Goal: Find contact information

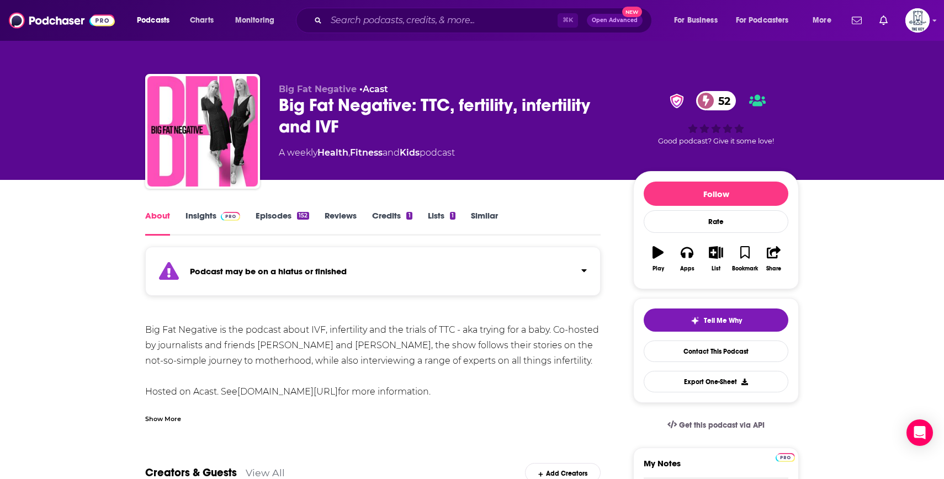
click at [209, 219] on link "Insights" at bounding box center [212, 222] width 55 height 25
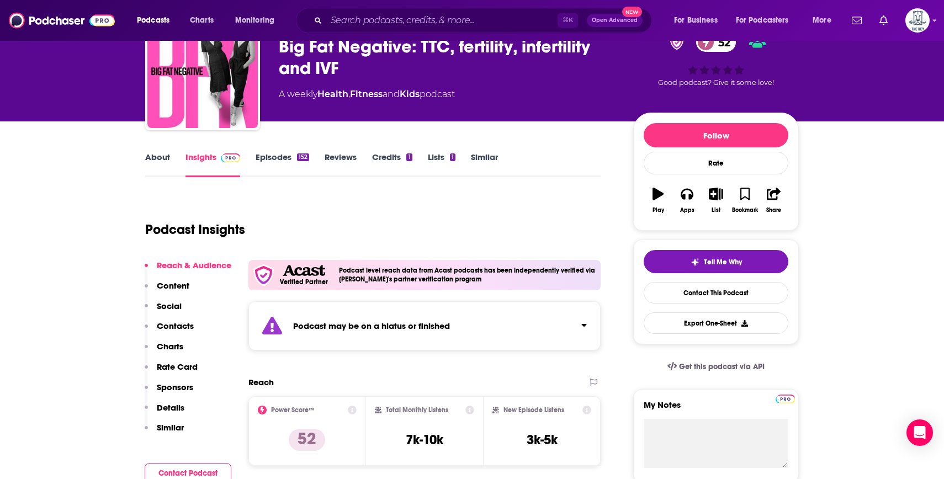
scroll to position [183, 0]
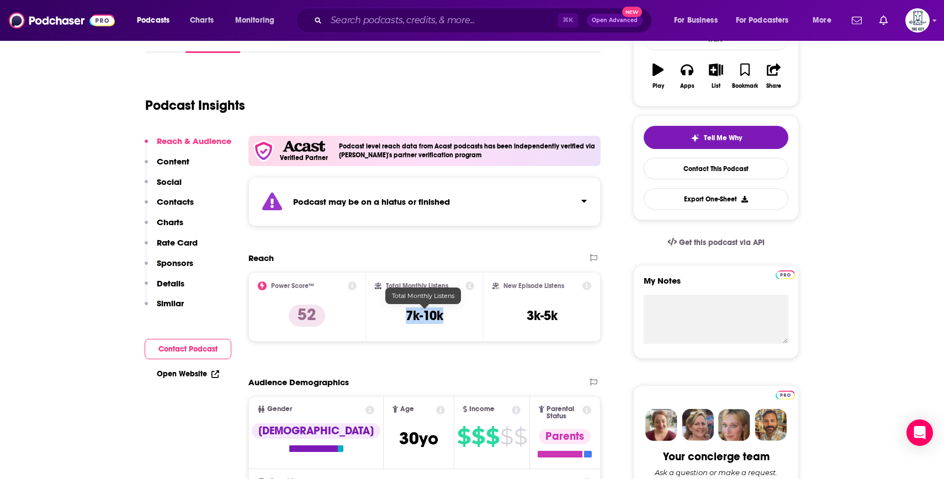
drag, startPoint x: 450, startPoint y: 315, endPoint x: 390, endPoint y: 316, distance: 59.6
click at [390, 316] on div "Total Monthly Listens 7k-10k" at bounding box center [425, 306] width 100 height 51
copy h3 "7k-10k"
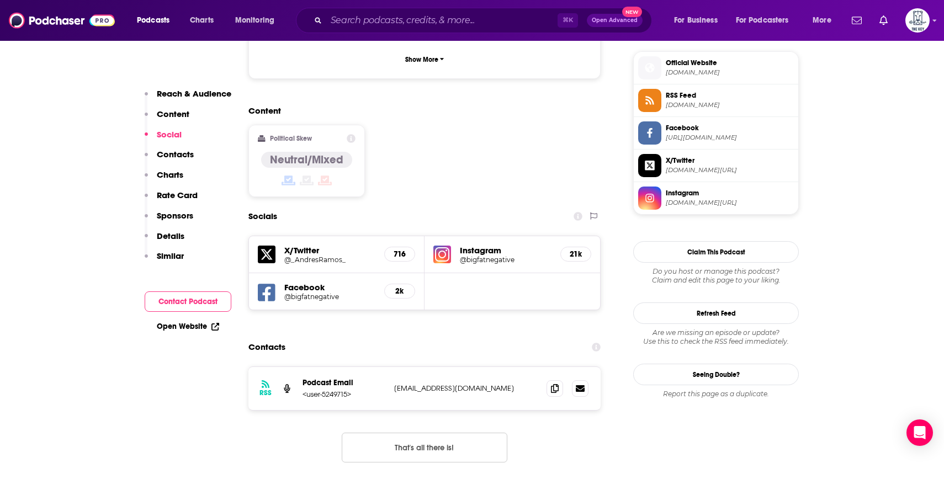
scroll to position [882, 0]
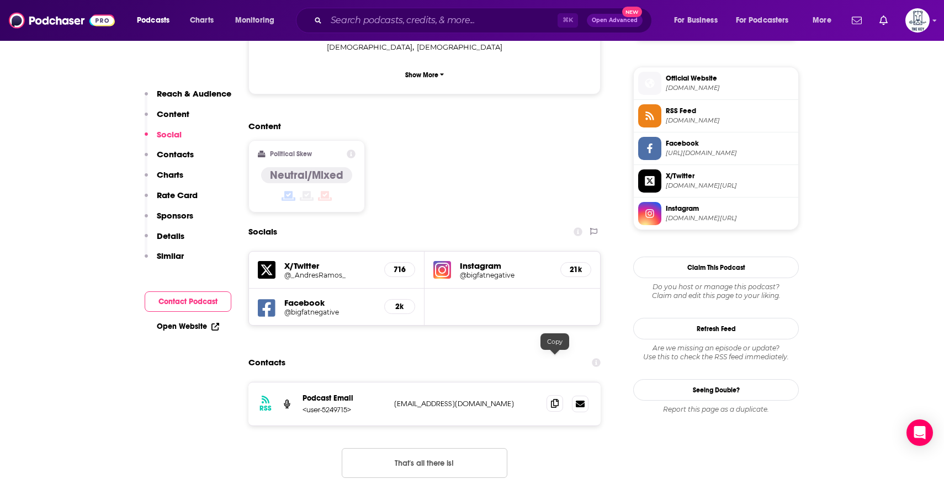
click at [556, 399] on icon at bounding box center [555, 403] width 8 height 9
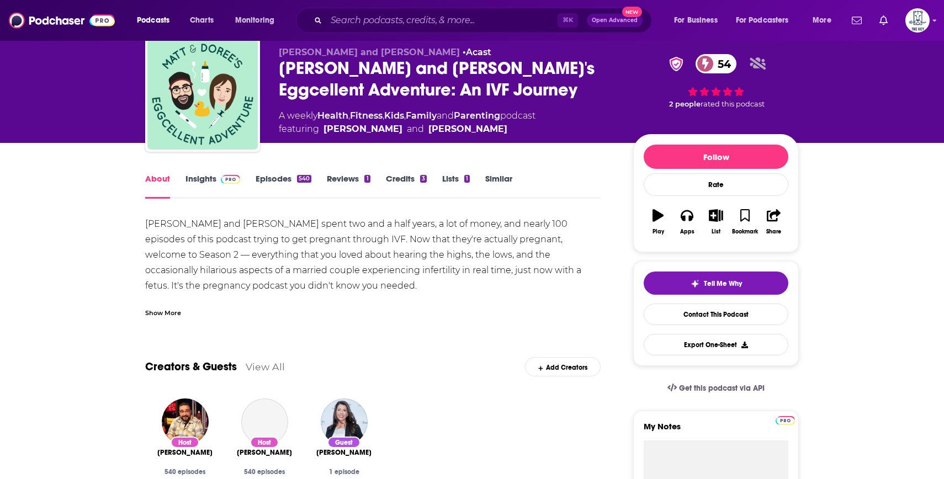
scroll to position [88, 0]
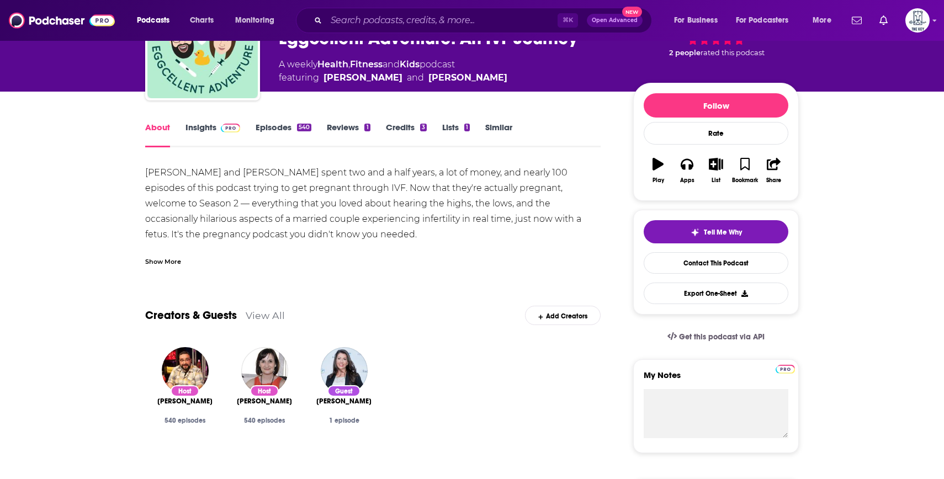
click at [210, 130] on link "Insights" at bounding box center [212, 134] width 55 height 25
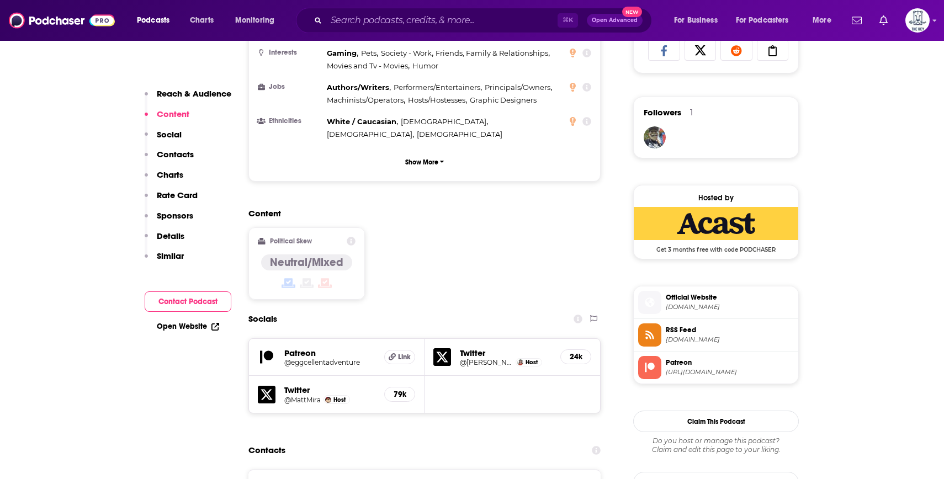
scroll to position [862, 0]
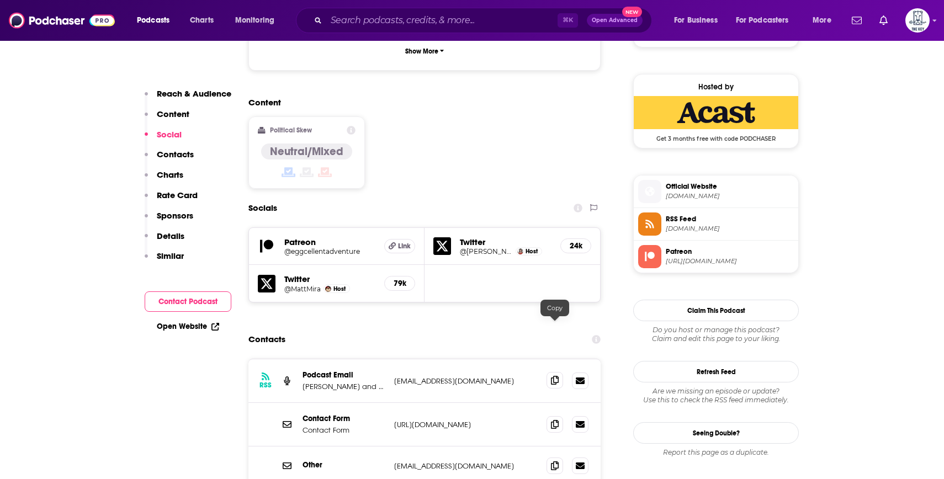
click at [546, 372] on span at bounding box center [554, 380] width 17 height 17
click at [551, 376] on icon at bounding box center [555, 380] width 8 height 9
click at [552, 457] on span at bounding box center [554, 465] width 17 height 17
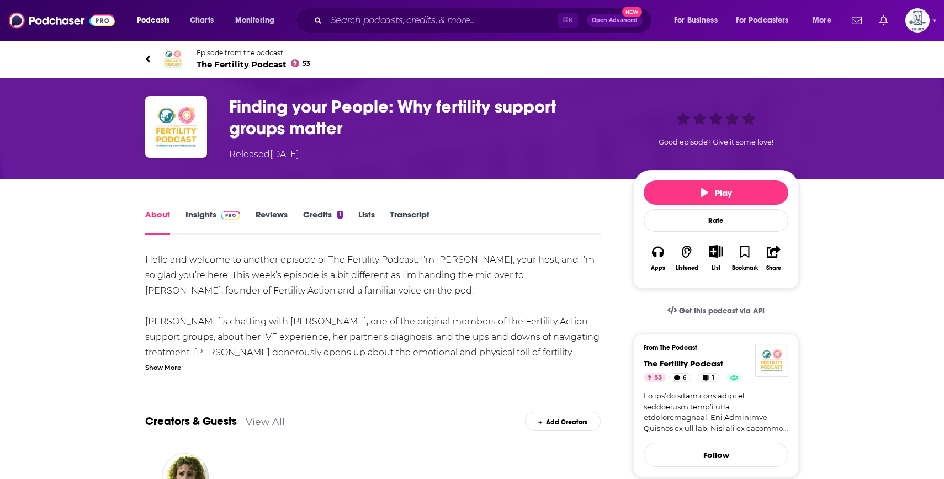
click at [214, 210] on link "Insights" at bounding box center [212, 221] width 55 height 25
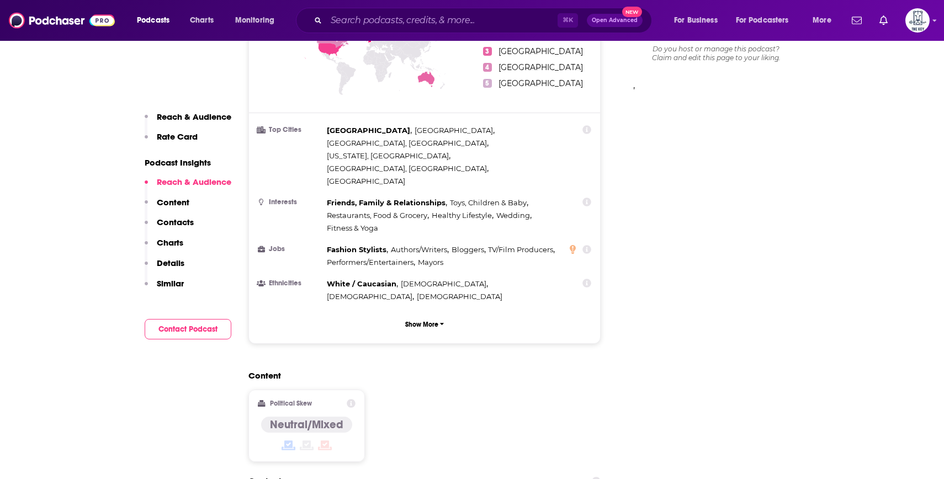
scroll to position [1115, 0]
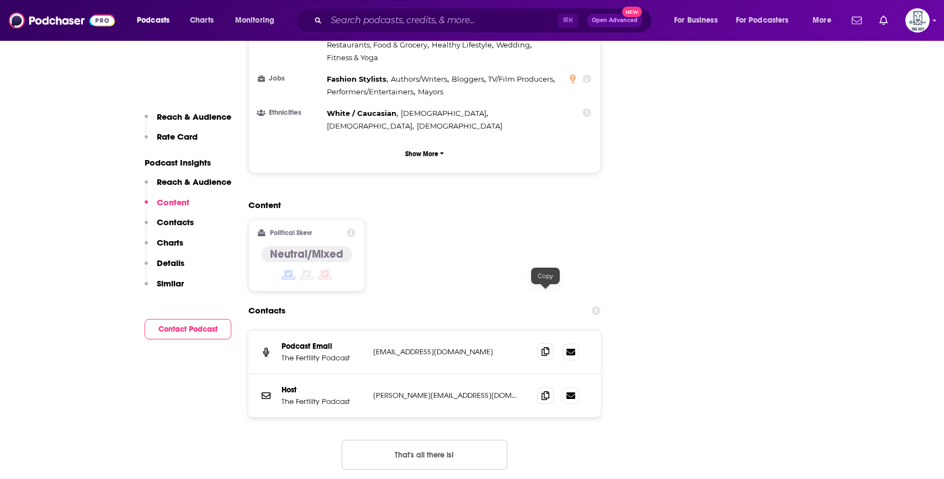
click at [550, 343] on span at bounding box center [545, 351] width 17 height 17
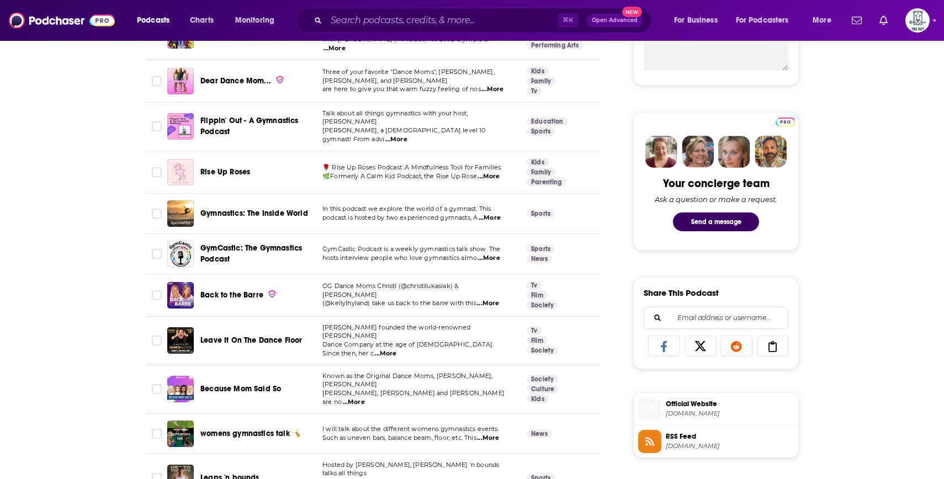
scroll to position [525, 0]
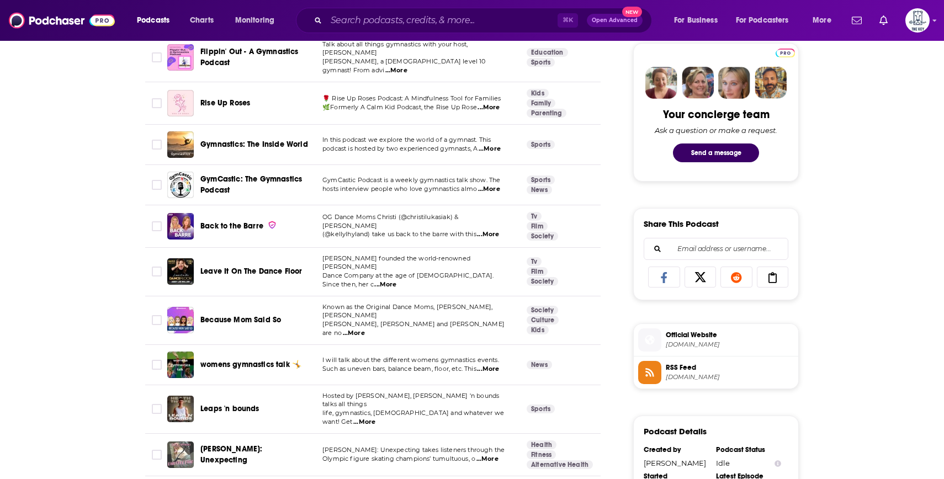
click at [187, 441] on img "Tara Lipinski: Unexpecting" at bounding box center [180, 454] width 26 height 26
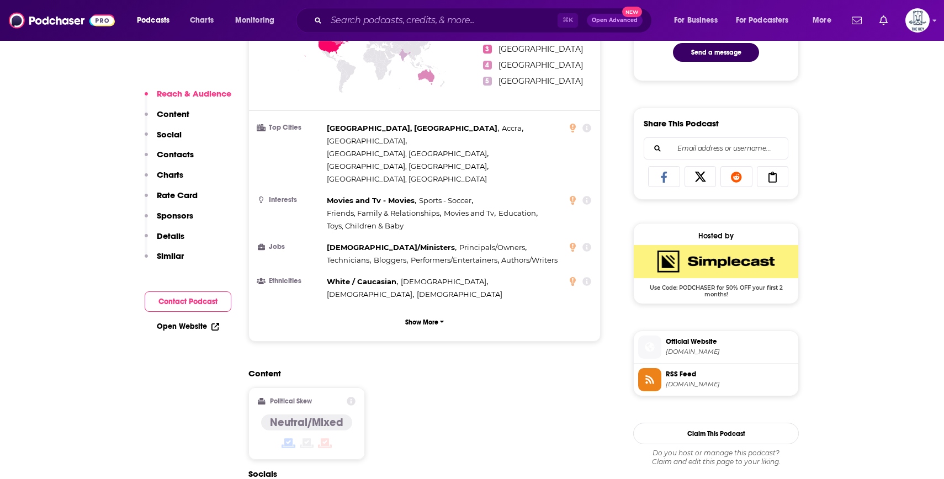
scroll to position [729, 0]
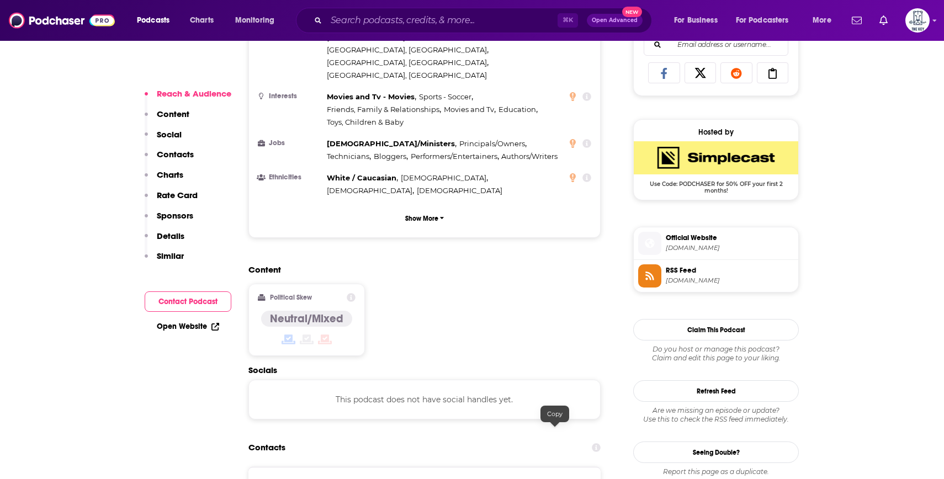
click at [556, 478] on icon at bounding box center [555, 488] width 8 height 9
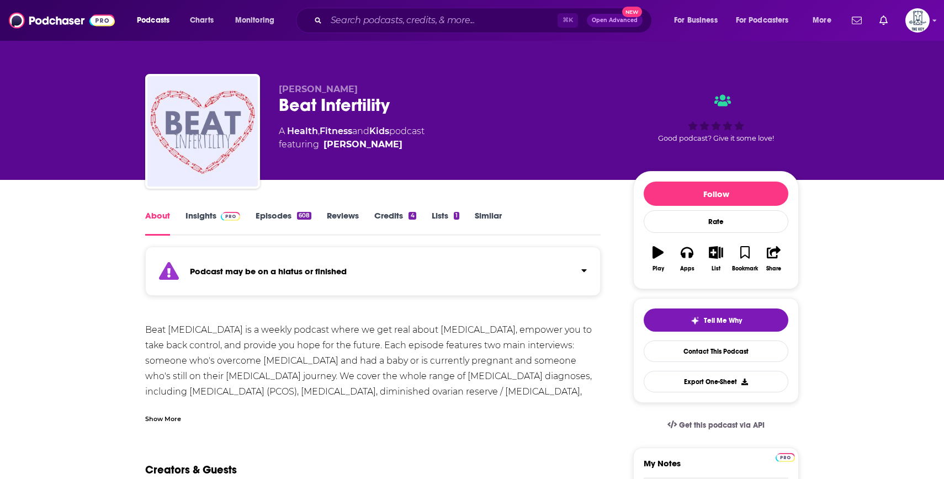
click at [200, 214] on link "Insights" at bounding box center [212, 222] width 55 height 25
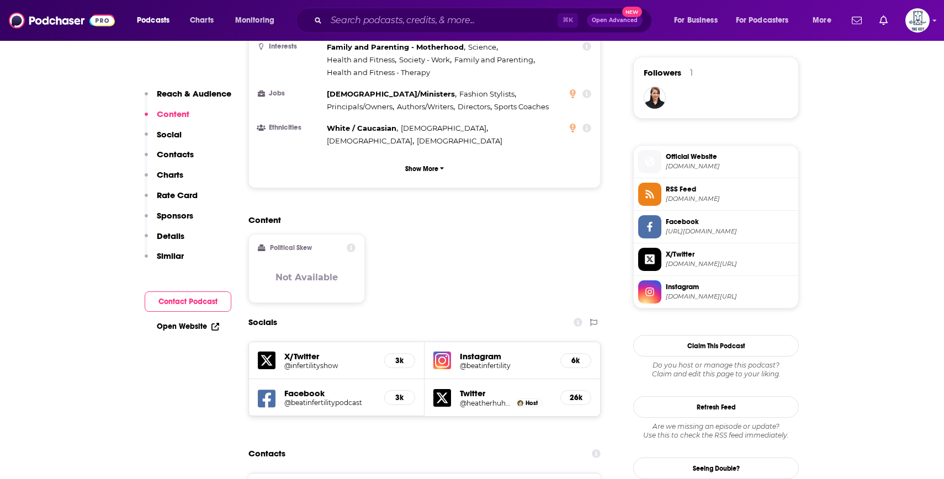
scroll to position [883, 0]
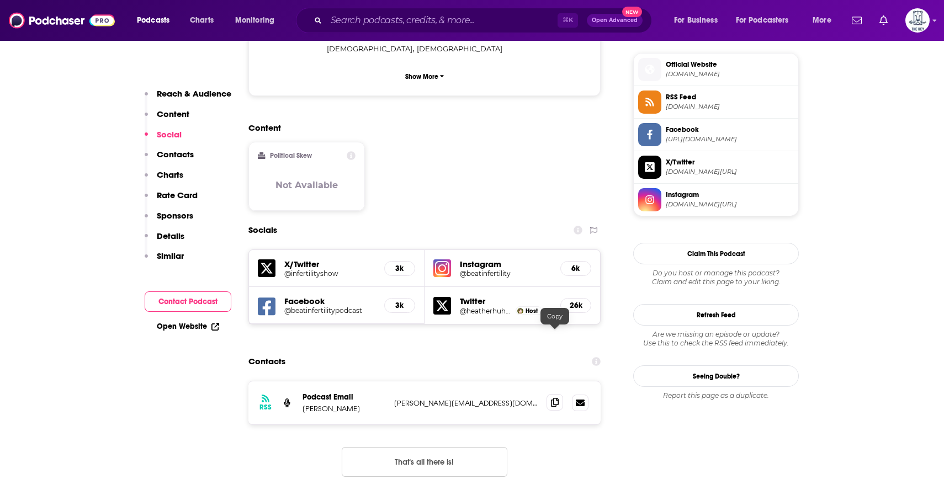
click at [553, 398] on icon at bounding box center [555, 402] width 8 height 9
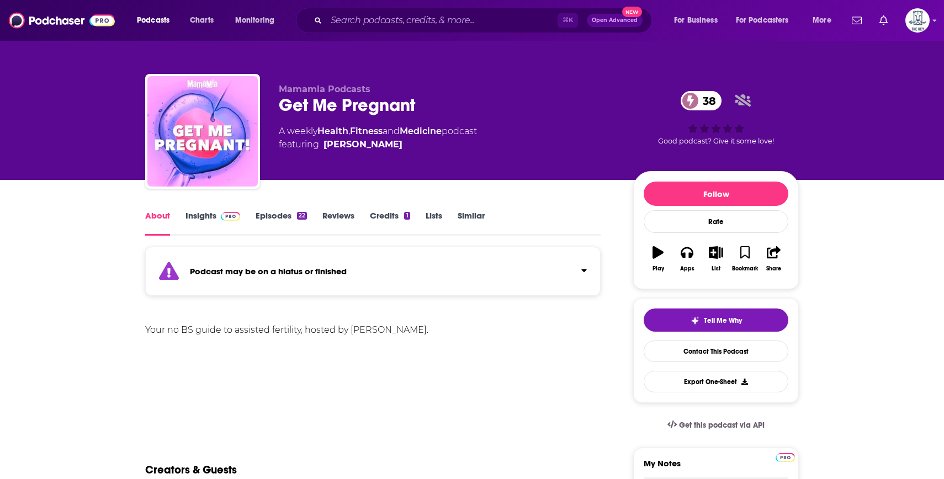
click at [211, 215] on link "Insights" at bounding box center [212, 222] width 55 height 25
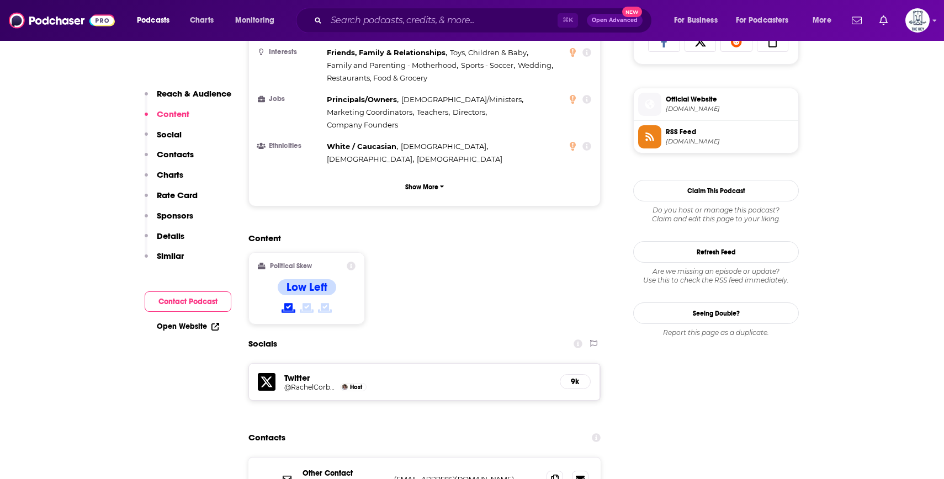
scroll to position [938, 0]
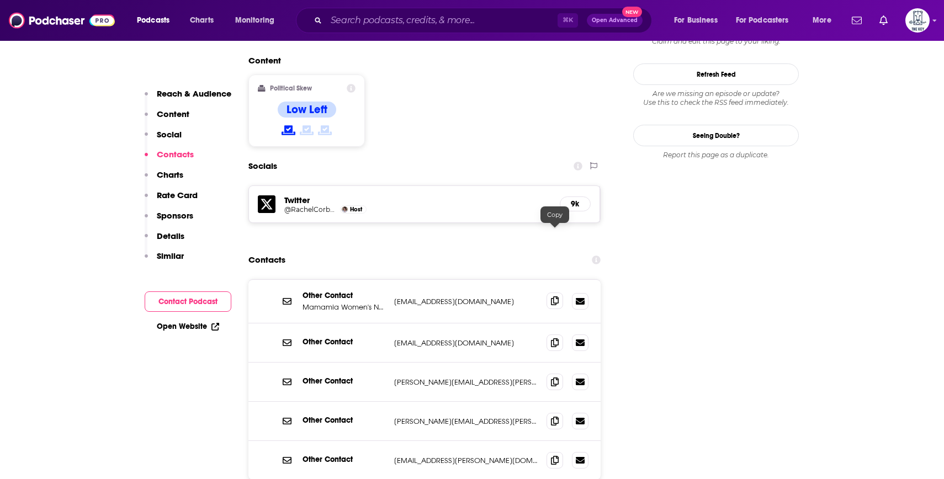
click at [552, 296] on icon at bounding box center [555, 300] width 8 height 9
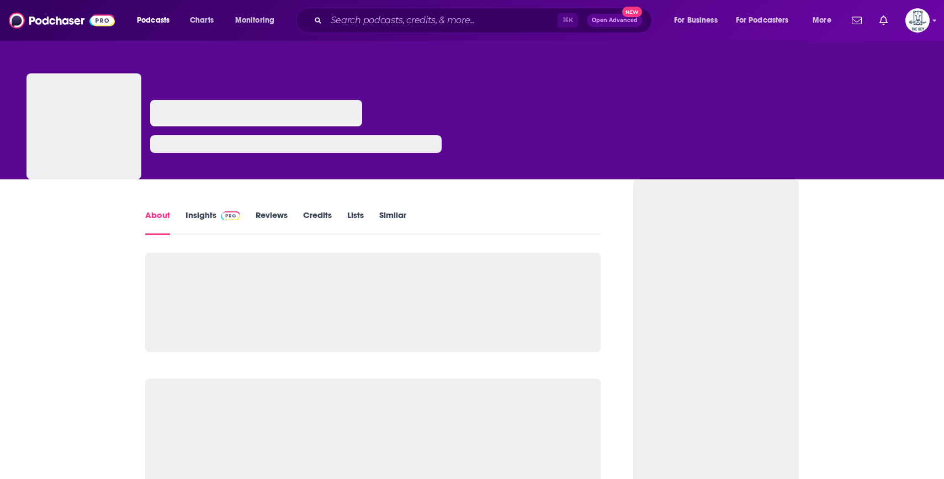
click at [210, 220] on link "Insights" at bounding box center [212, 222] width 55 height 25
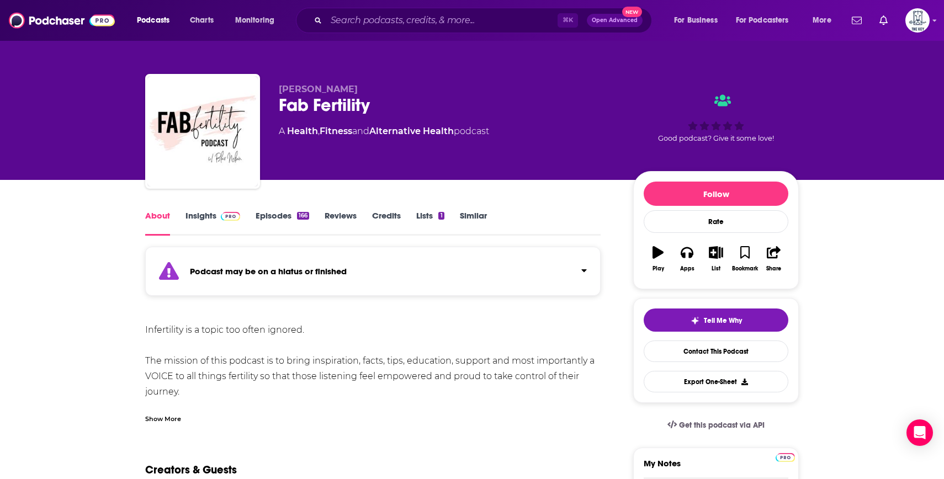
click at [189, 219] on link "Insights" at bounding box center [212, 222] width 55 height 25
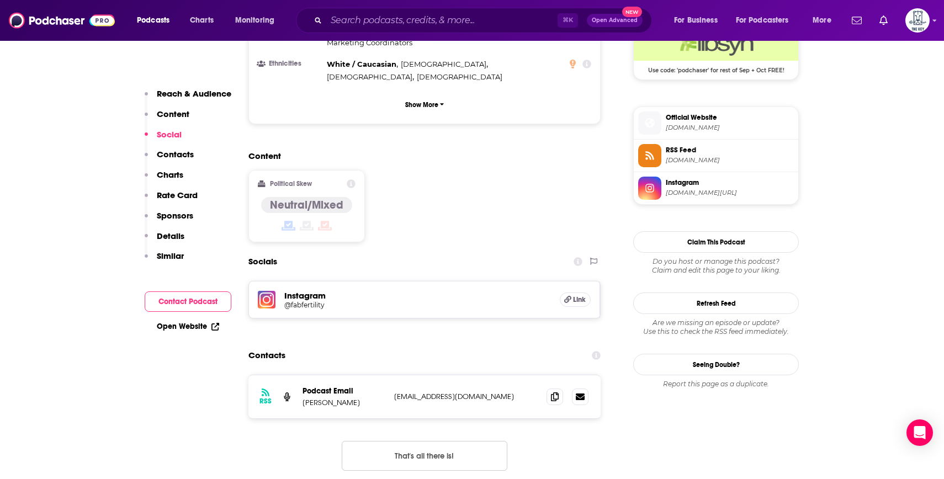
scroll to position [842, 0]
click at [556, 393] on icon at bounding box center [555, 397] width 8 height 9
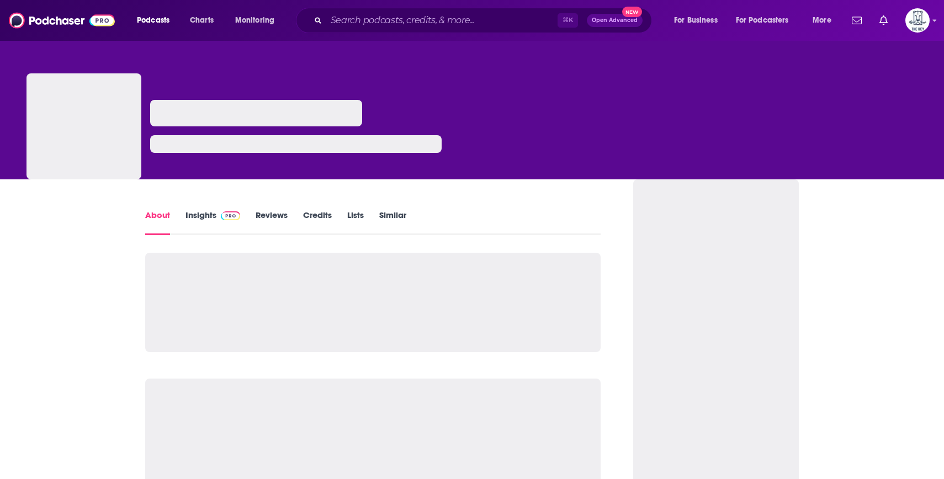
click at [215, 219] on link "Insights" at bounding box center [212, 222] width 55 height 25
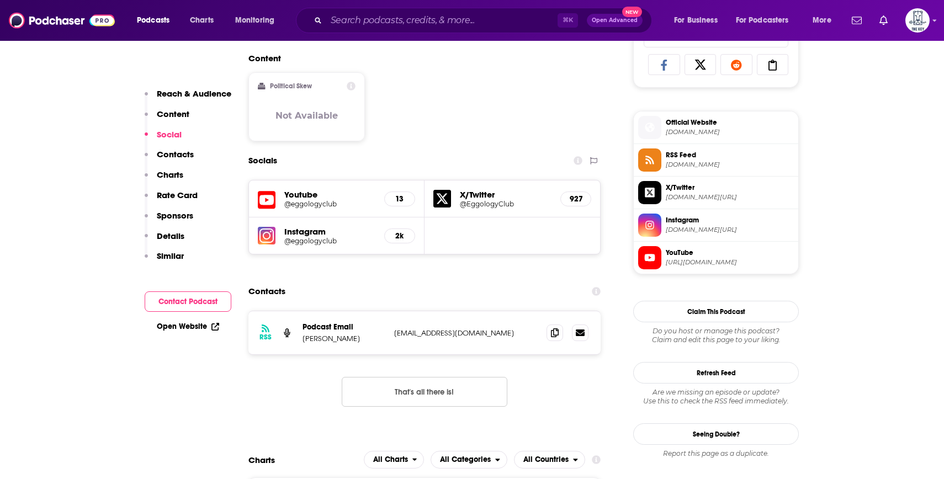
scroll to position [738, 0]
click at [551, 331] on icon at bounding box center [555, 331] width 8 height 9
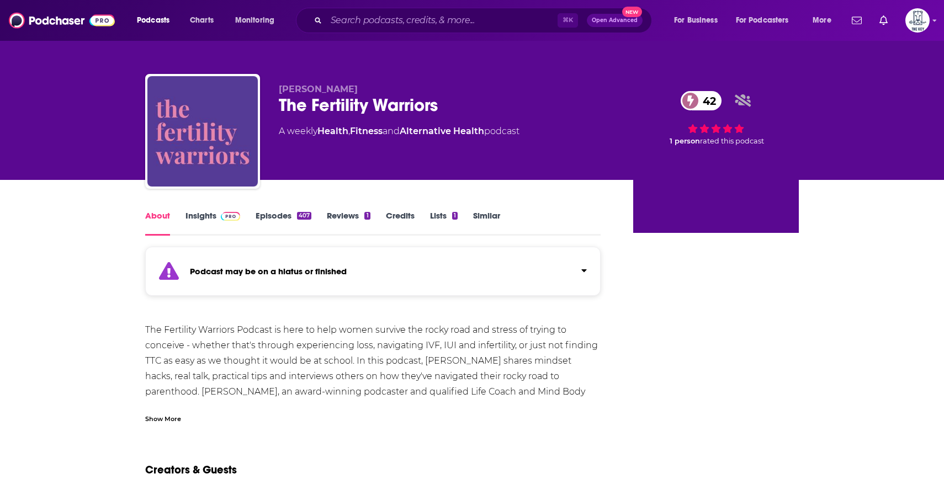
click at [200, 219] on link "Insights" at bounding box center [212, 222] width 55 height 25
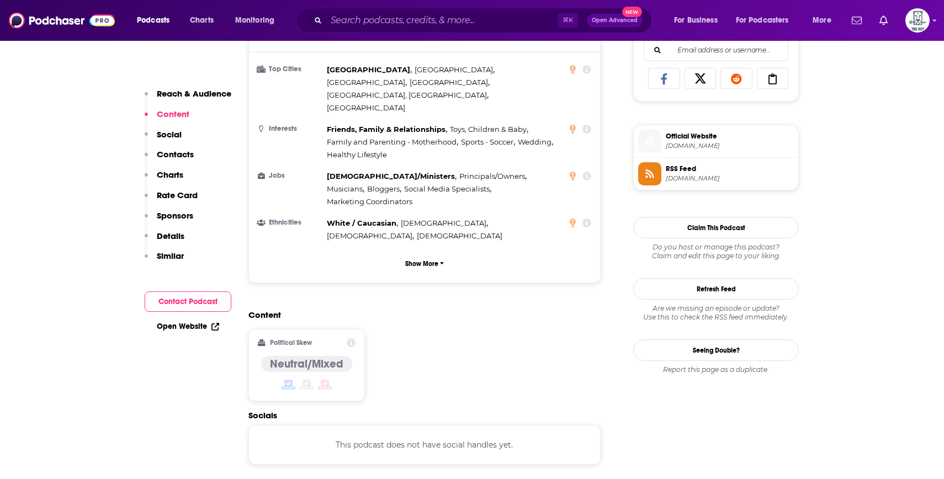
scroll to position [832, 0]
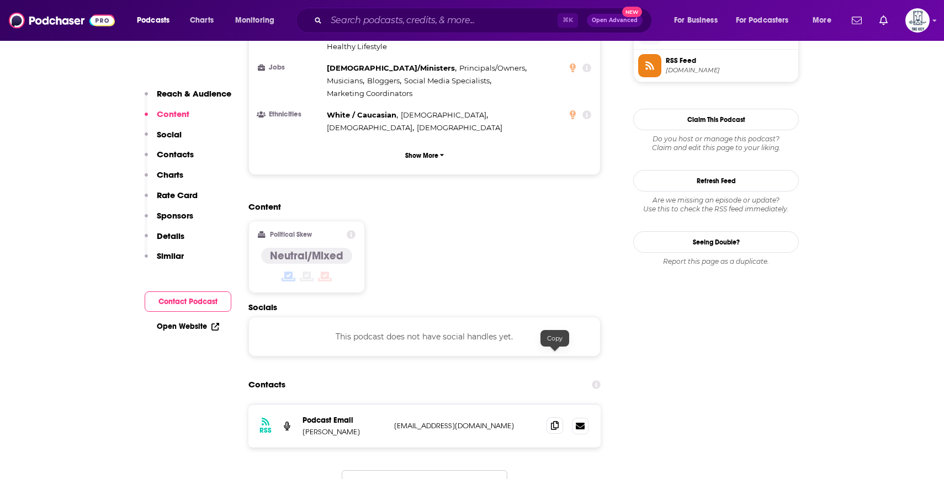
click at [560, 417] on span at bounding box center [554, 425] width 17 height 17
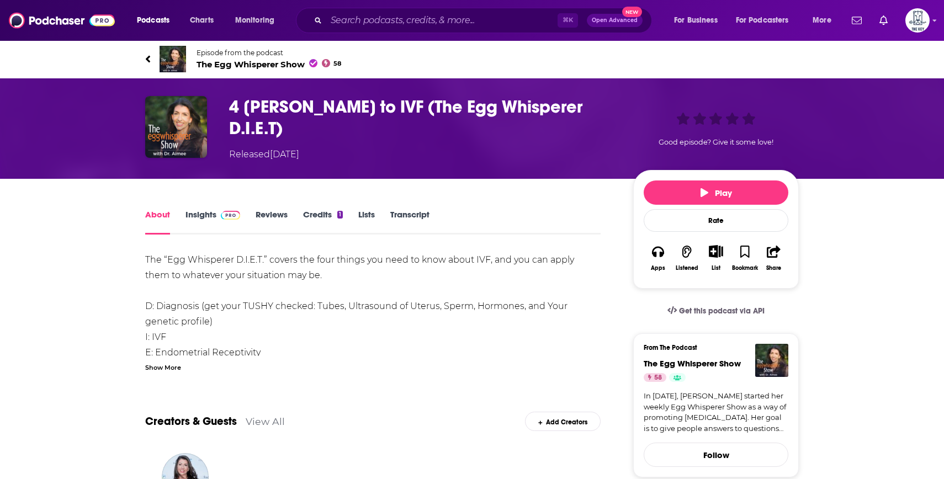
click at [200, 215] on link "Insights" at bounding box center [212, 221] width 55 height 25
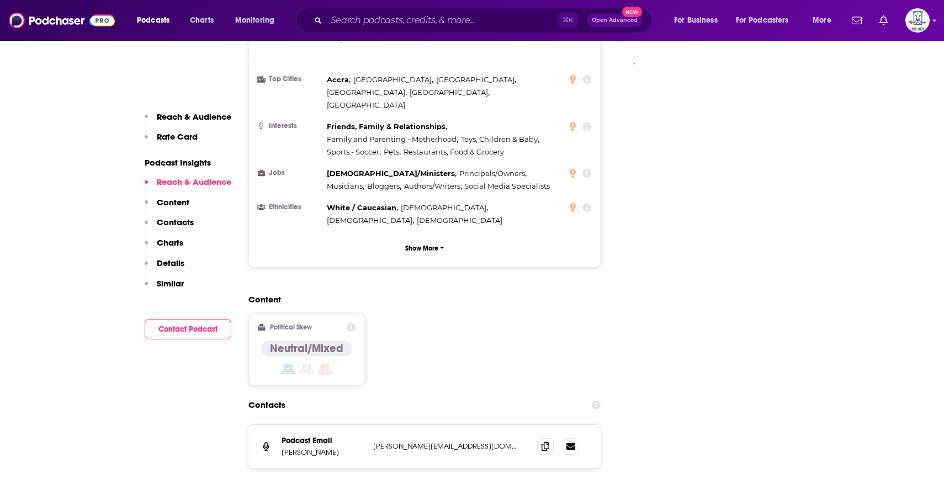
scroll to position [1032, 0]
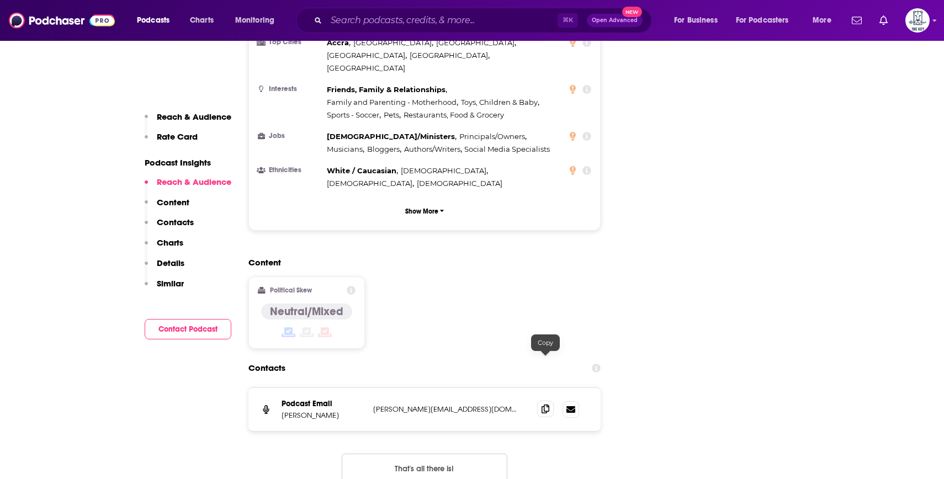
click at [548, 404] on icon at bounding box center [545, 408] width 8 height 9
